Goal: Use online tool/utility: Utilize a website feature to perform a specific function

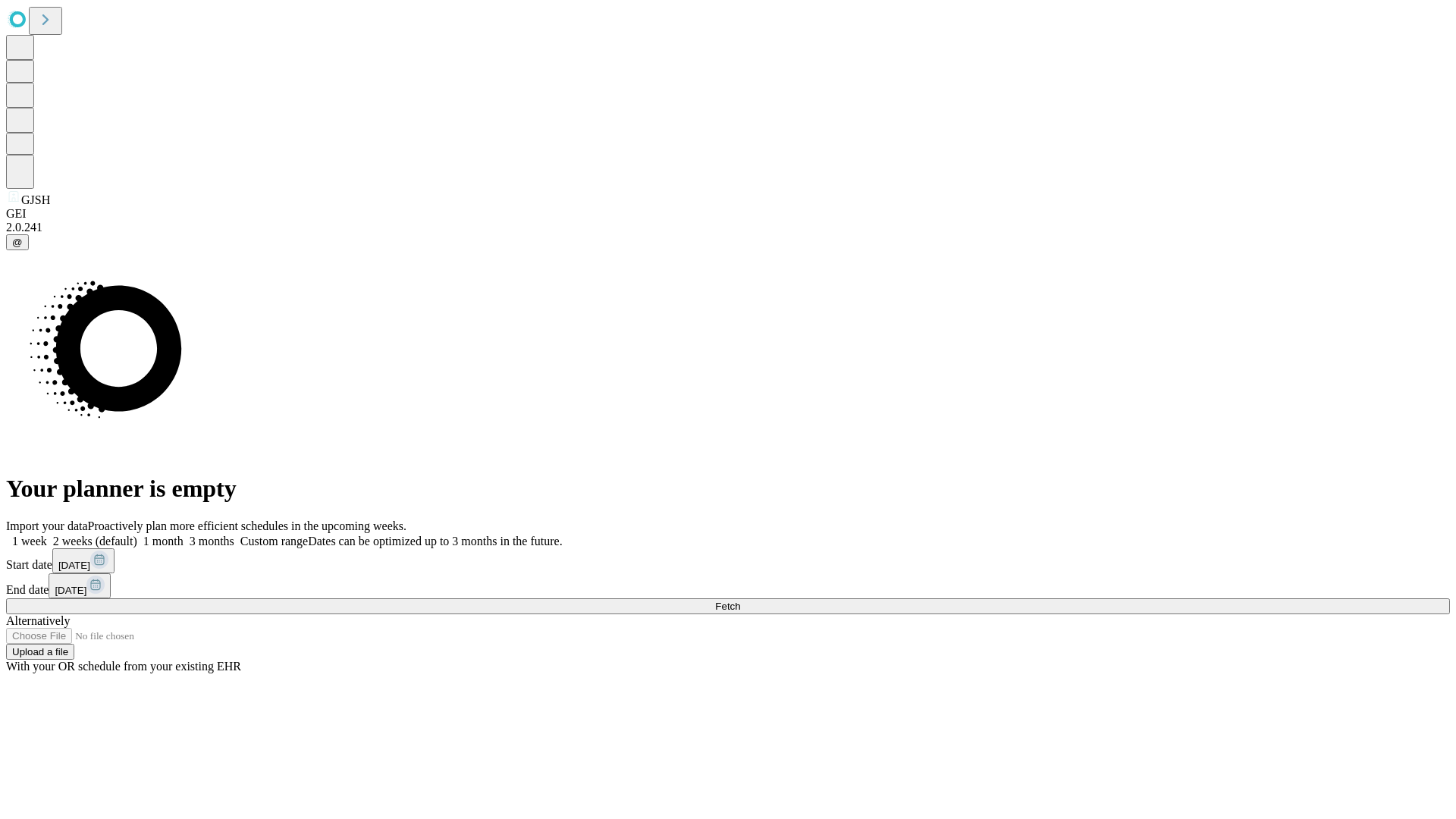
click at [740, 600] on span "Fetch" at bounding box center [728, 605] width 25 height 11
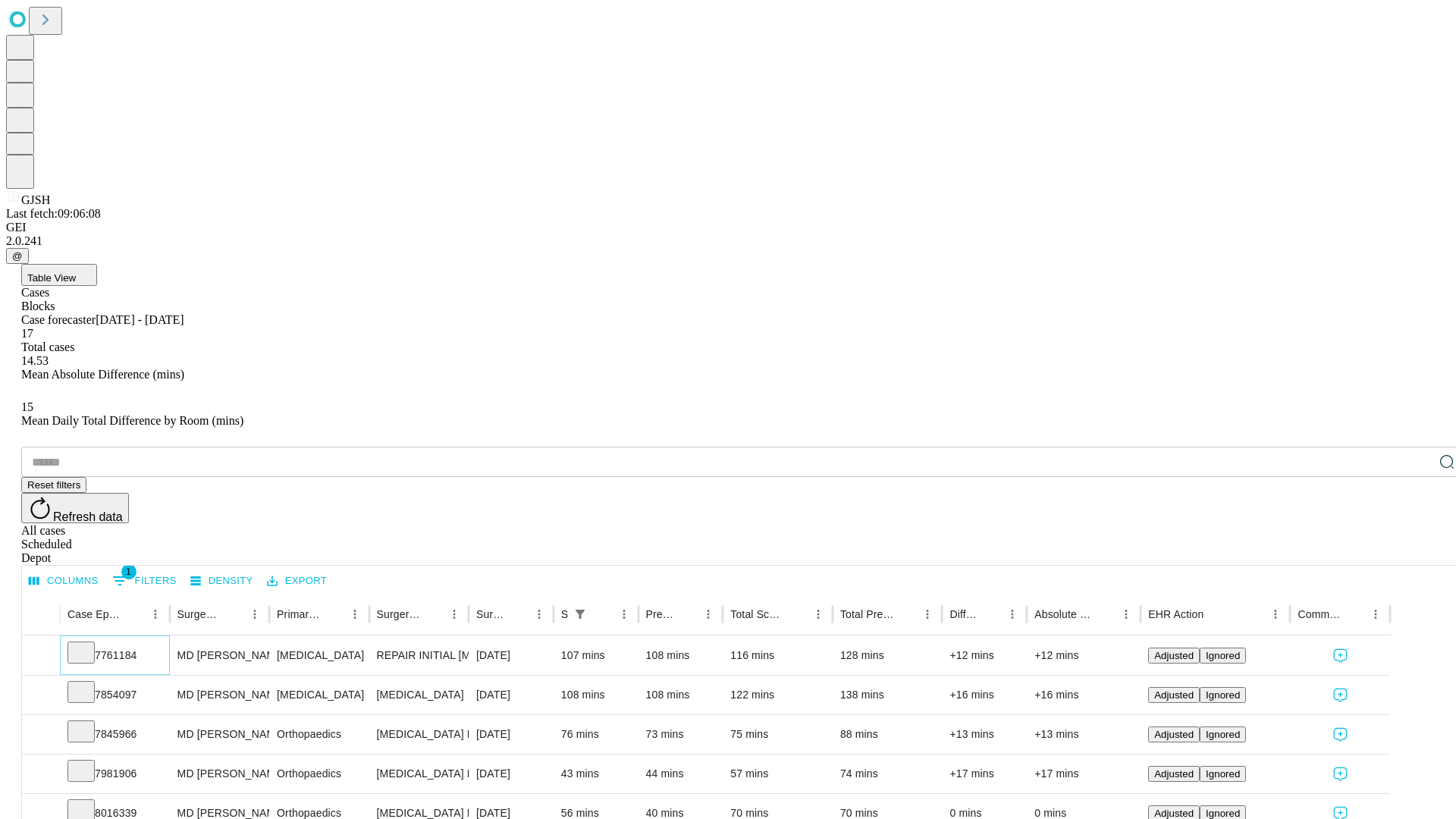
click at [89, 644] on icon at bounding box center [81, 651] width 15 height 15
